Goal: Learn about a topic: Learn about a topic

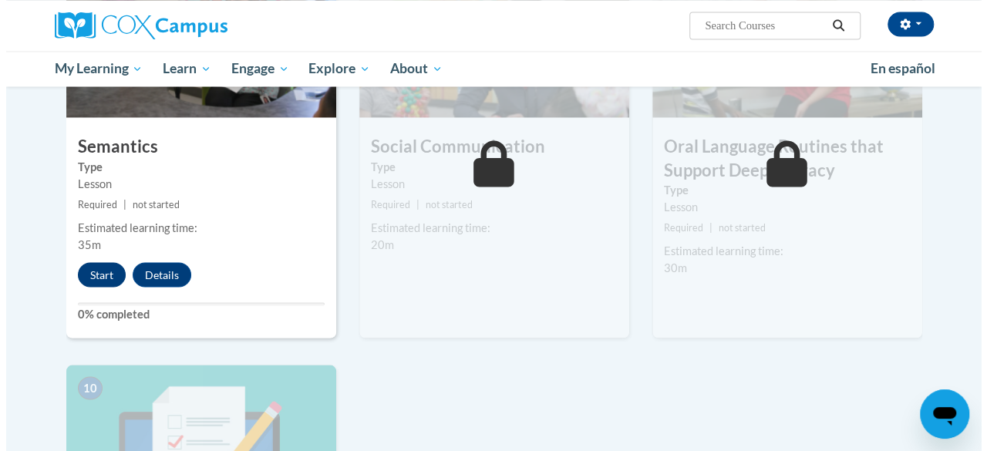
scroll to position [1326, 0]
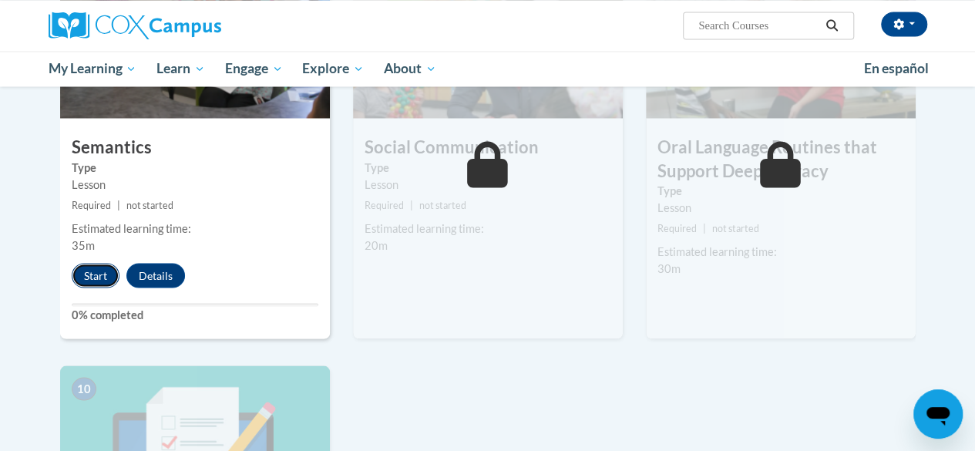
click at [85, 278] on button "Start" at bounding box center [96, 275] width 48 height 25
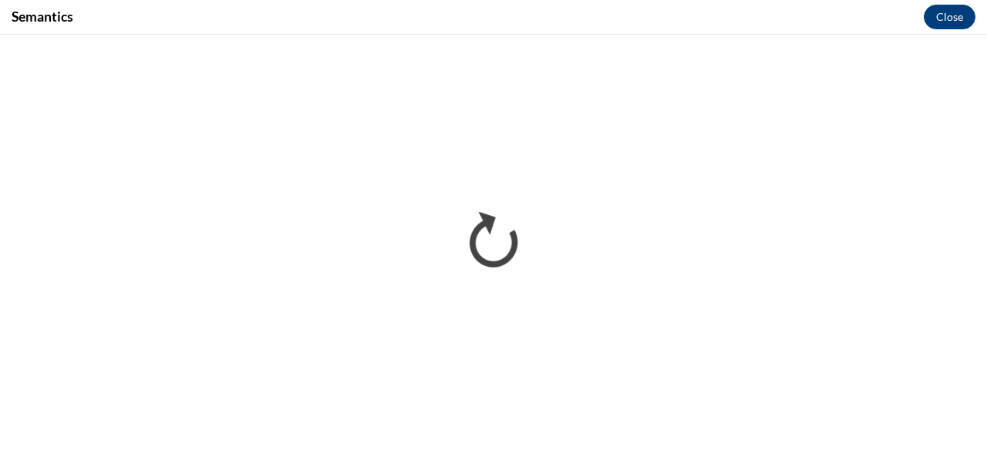
scroll to position [0, 0]
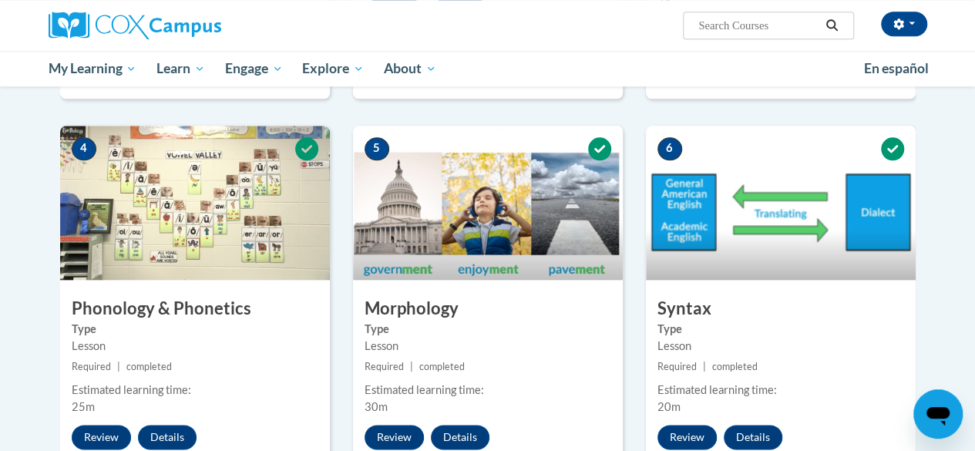
scroll to position [766, 0]
